Goal: Find specific page/section: Find specific page/section

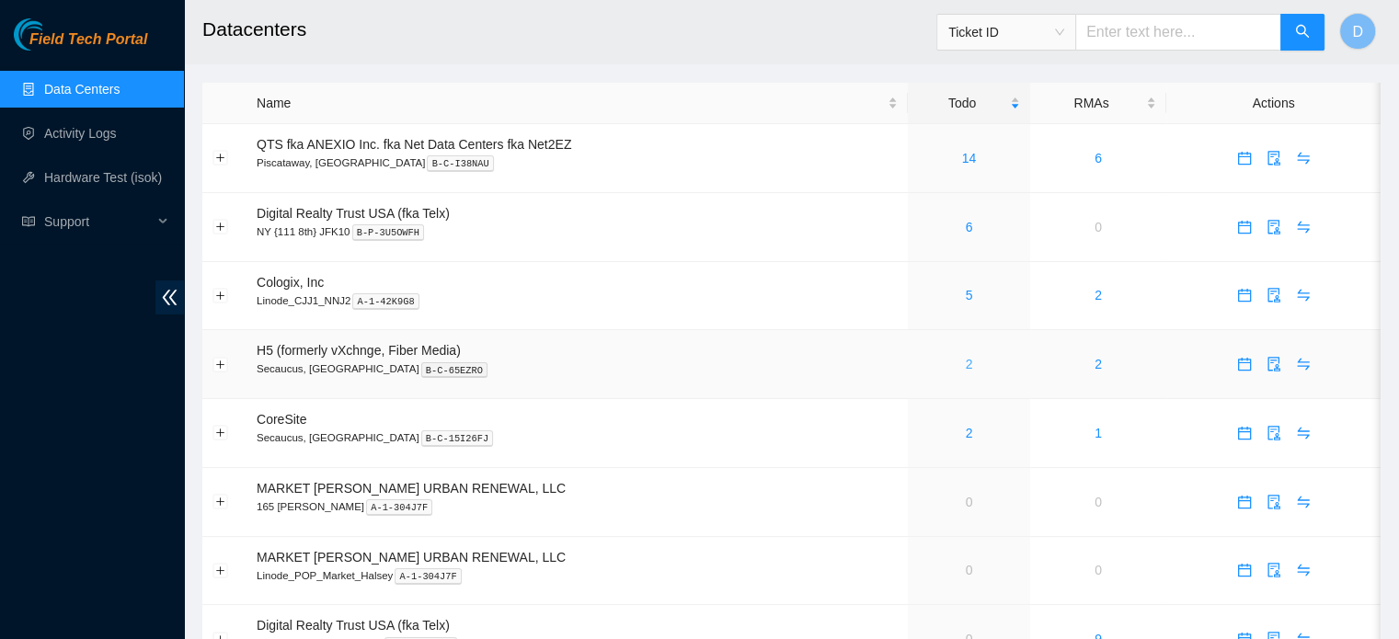
click at [967, 367] on link "2" at bounding box center [969, 364] width 7 height 15
click at [963, 434] on div "2" at bounding box center [969, 433] width 102 height 20
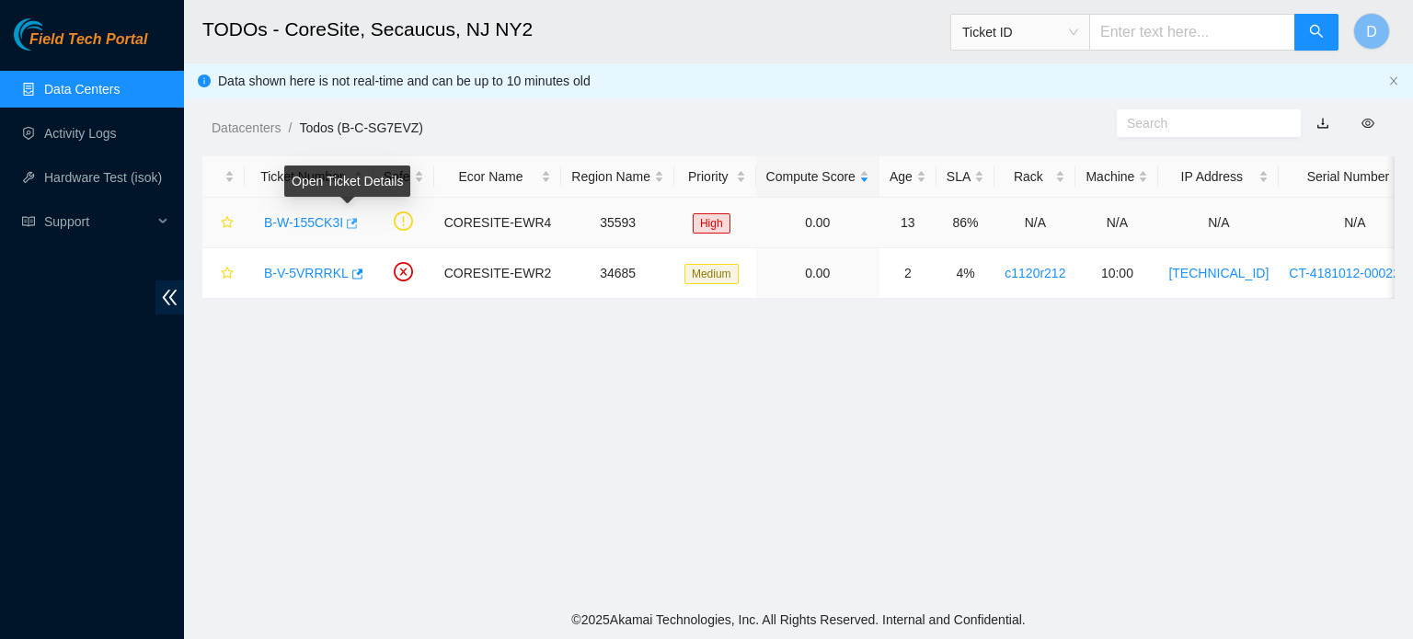
click at [346, 225] on icon "button" at bounding box center [350, 223] width 13 height 13
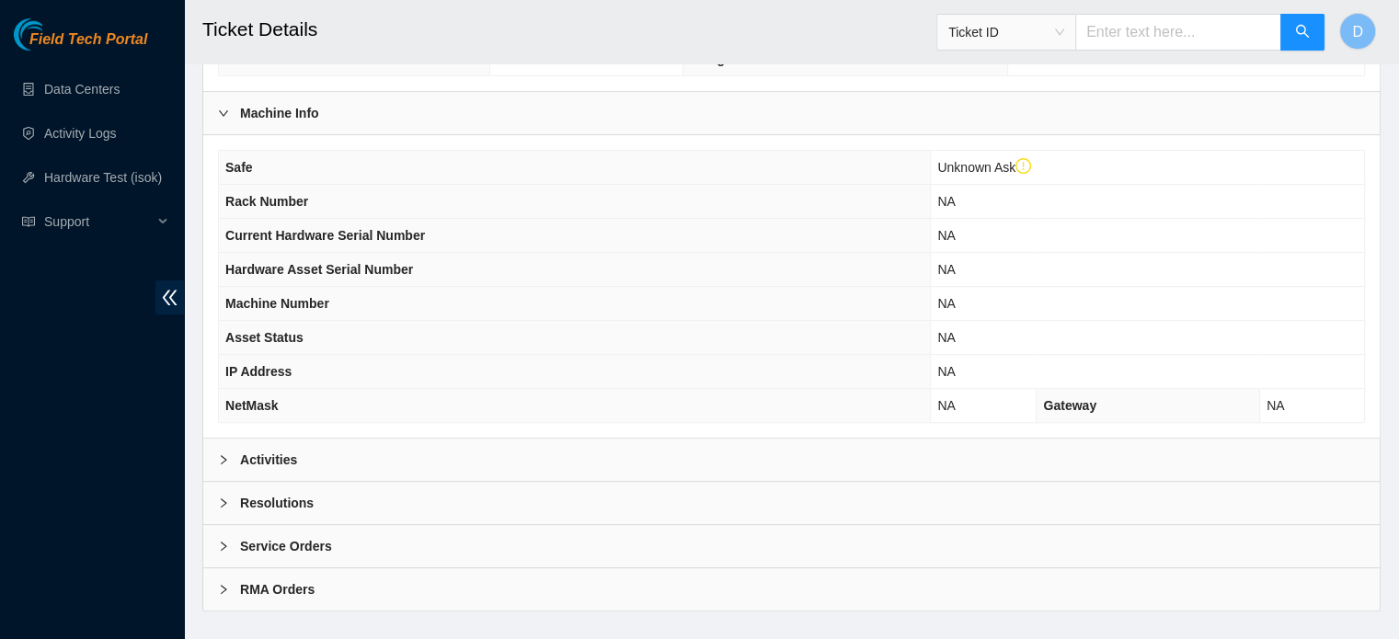
scroll to position [618, 0]
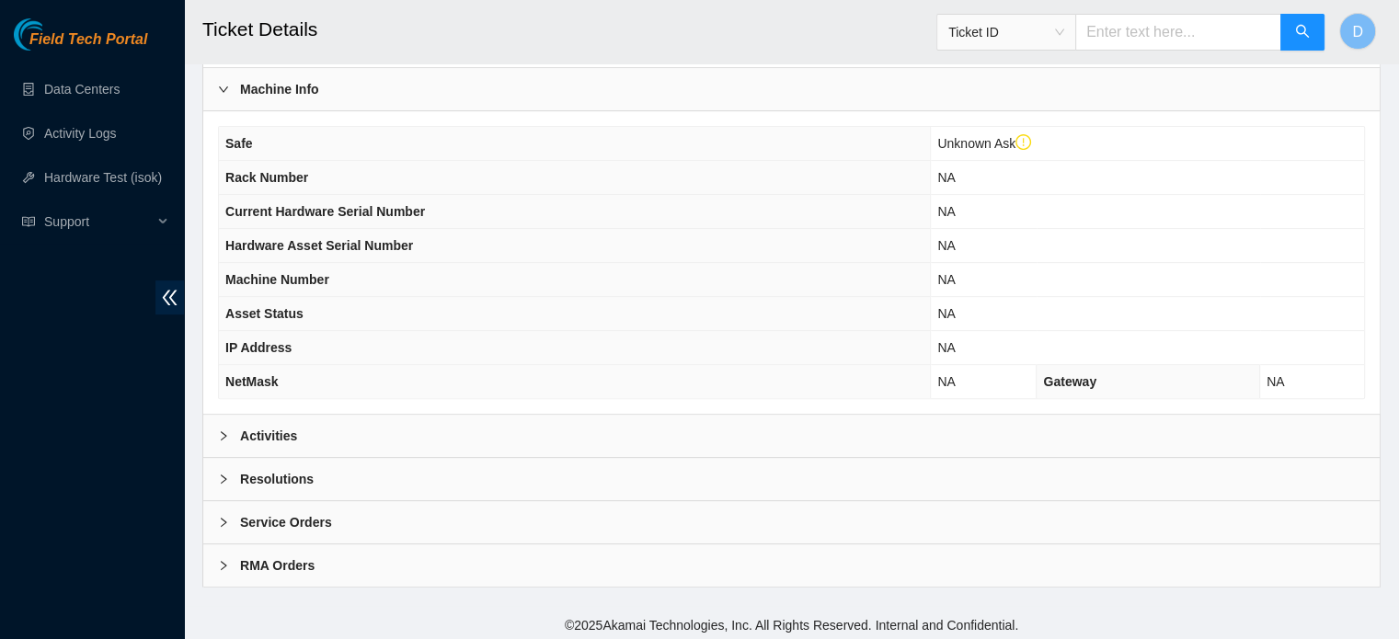
click at [306, 420] on div "Activities" at bounding box center [791, 436] width 1177 height 42
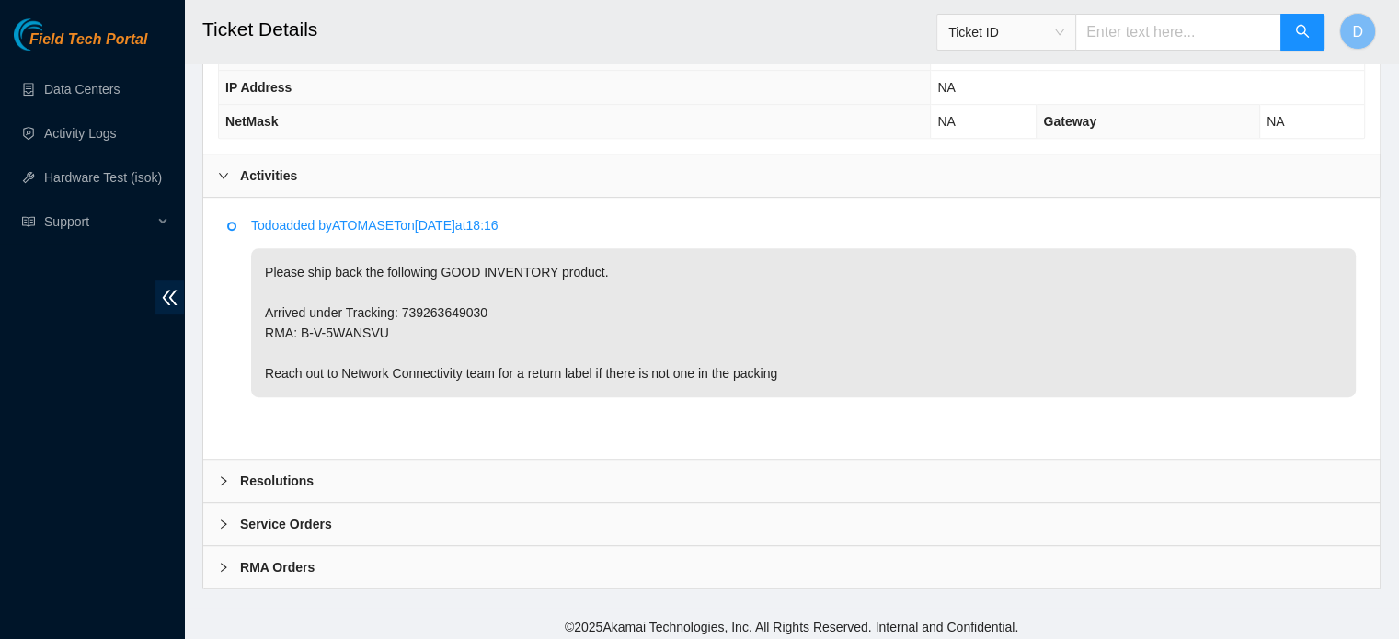
scroll to position [879, 0]
